Goal: Task Accomplishment & Management: Complete application form

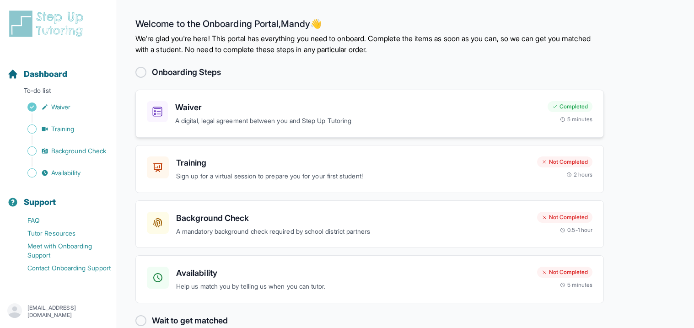
click at [220, 101] on h3 "Waiver" at bounding box center [357, 107] width 365 height 13
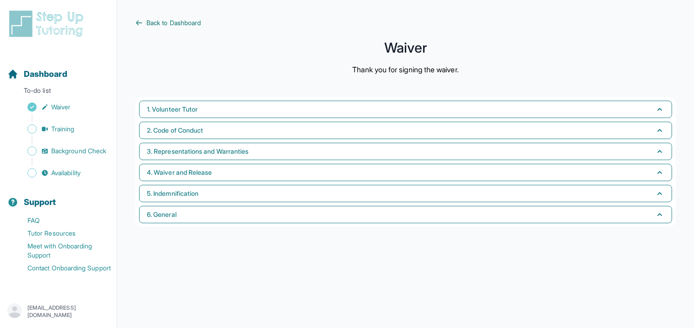
click at [140, 24] on icon at bounding box center [138, 22] width 7 height 7
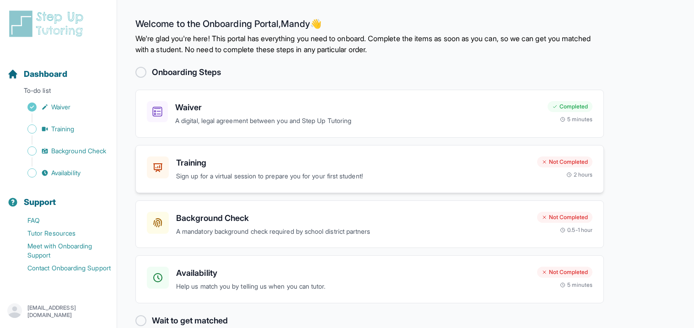
scroll to position [17, 0]
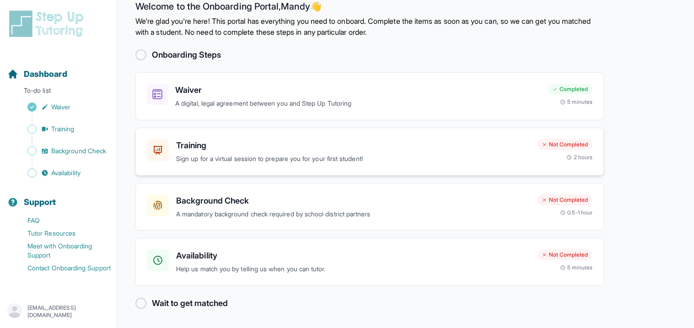
click at [399, 157] on p "Sign up for a virtual session to prepare you for your first student!" at bounding box center [352, 159] width 353 height 11
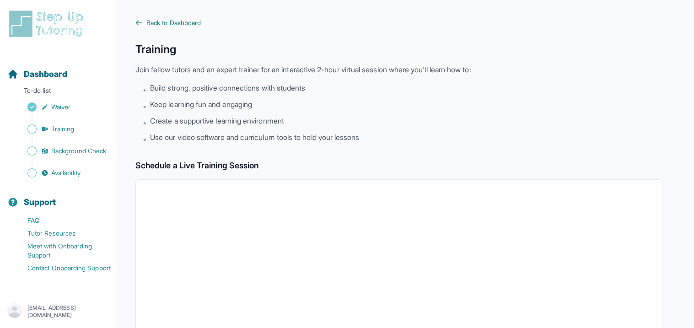
click at [135, 21] on icon at bounding box center [138, 22] width 7 height 7
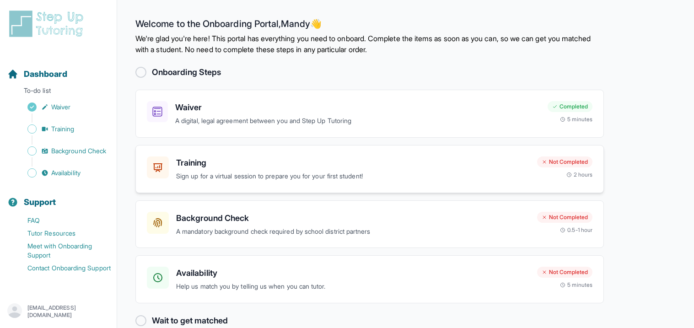
scroll to position [17, 0]
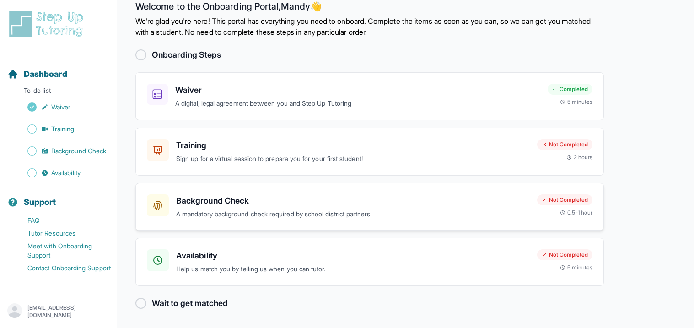
click at [311, 207] on div "Background Check A mandatory background check required by school district partn…" at bounding box center [352, 206] width 353 height 25
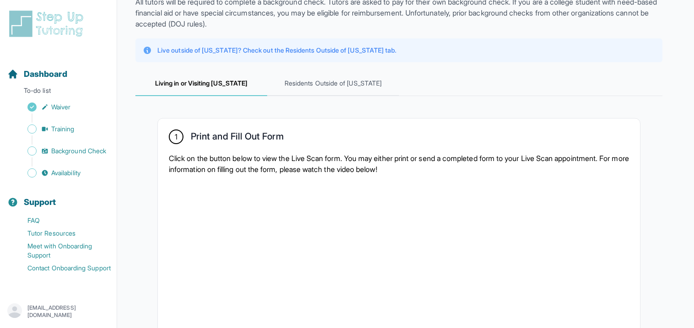
scroll to position [68, 0]
click at [333, 82] on span "Residents Outside of [US_STATE]" at bounding box center [333, 83] width 132 height 25
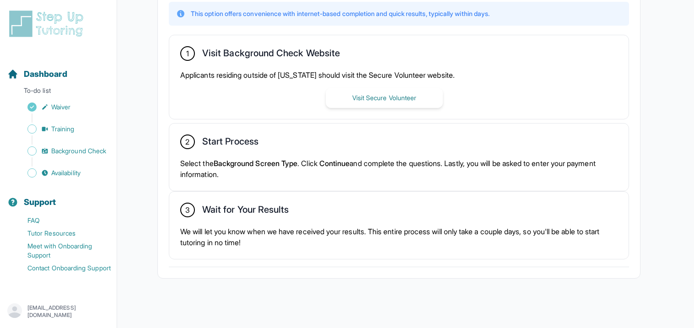
scroll to position [253, 0]
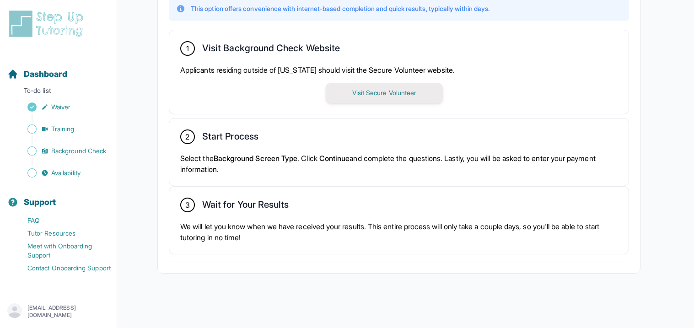
click at [379, 88] on button "Visit Secure Volunteer" at bounding box center [384, 93] width 117 height 20
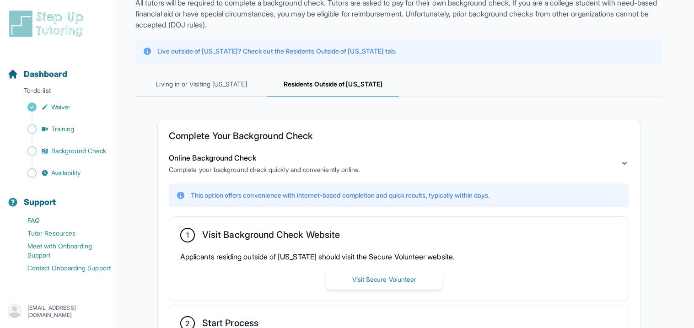
scroll to position [0, 0]
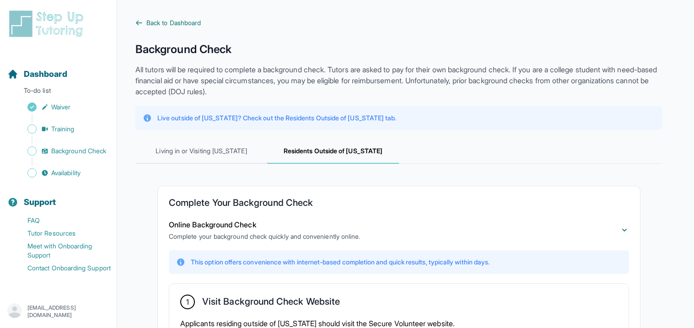
click at [143, 21] on link "Back to Dashboard" at bounding box center [398, 22] width 527 height 9
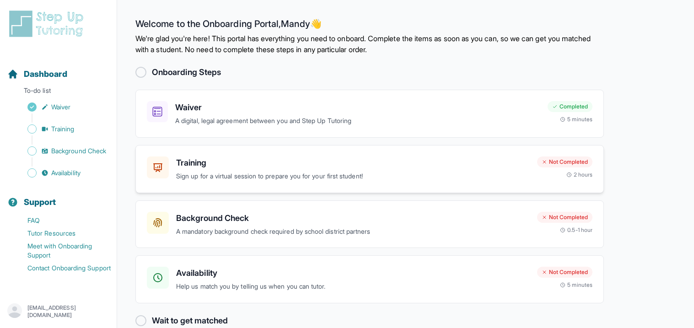
scroll to position [17, 0]
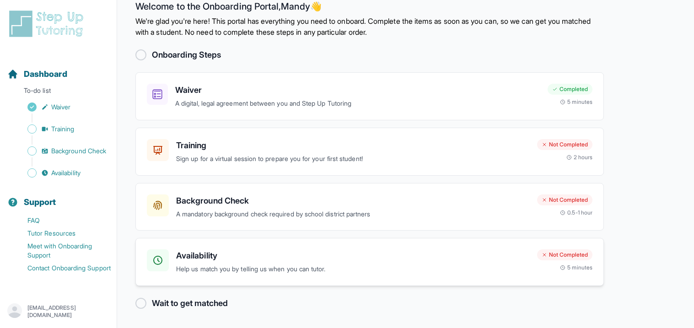
click at [308, 271] on p "Help us match you by telling us when you can tutor." at bounding box center [352, 269] width 353 height 11
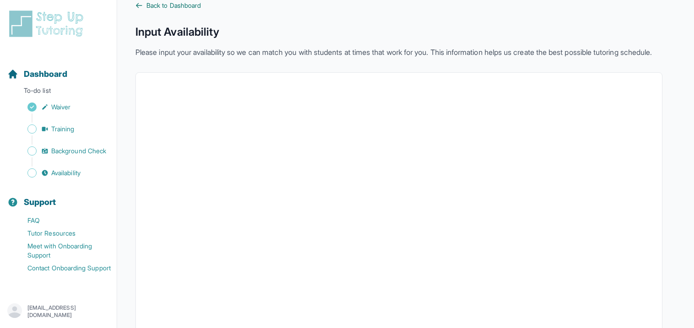
click at [138, 6] on icon at bounding box center [138, 5] width 7 height 7
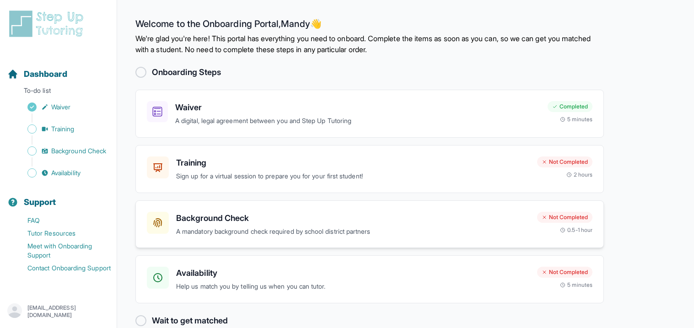
scroll to position [1, 0]
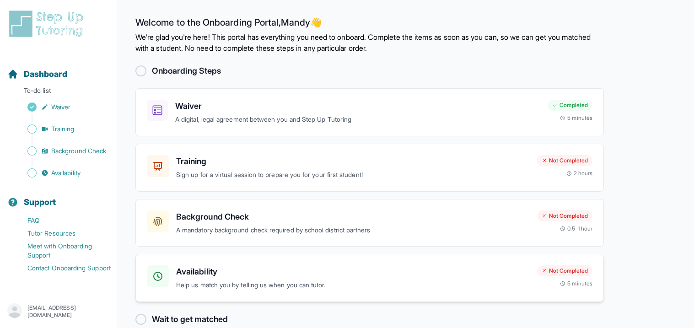
click at [404, 283] on p "Help us match you by telling us when you can tutor." at bounding box center [352, 285] width 353 height 11
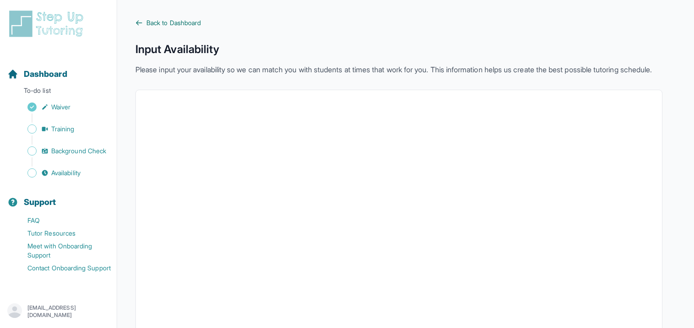
click at [140, 24] on icon at bounding box center [138, 22] width 7 height 7
